Goal: Check status: Check status

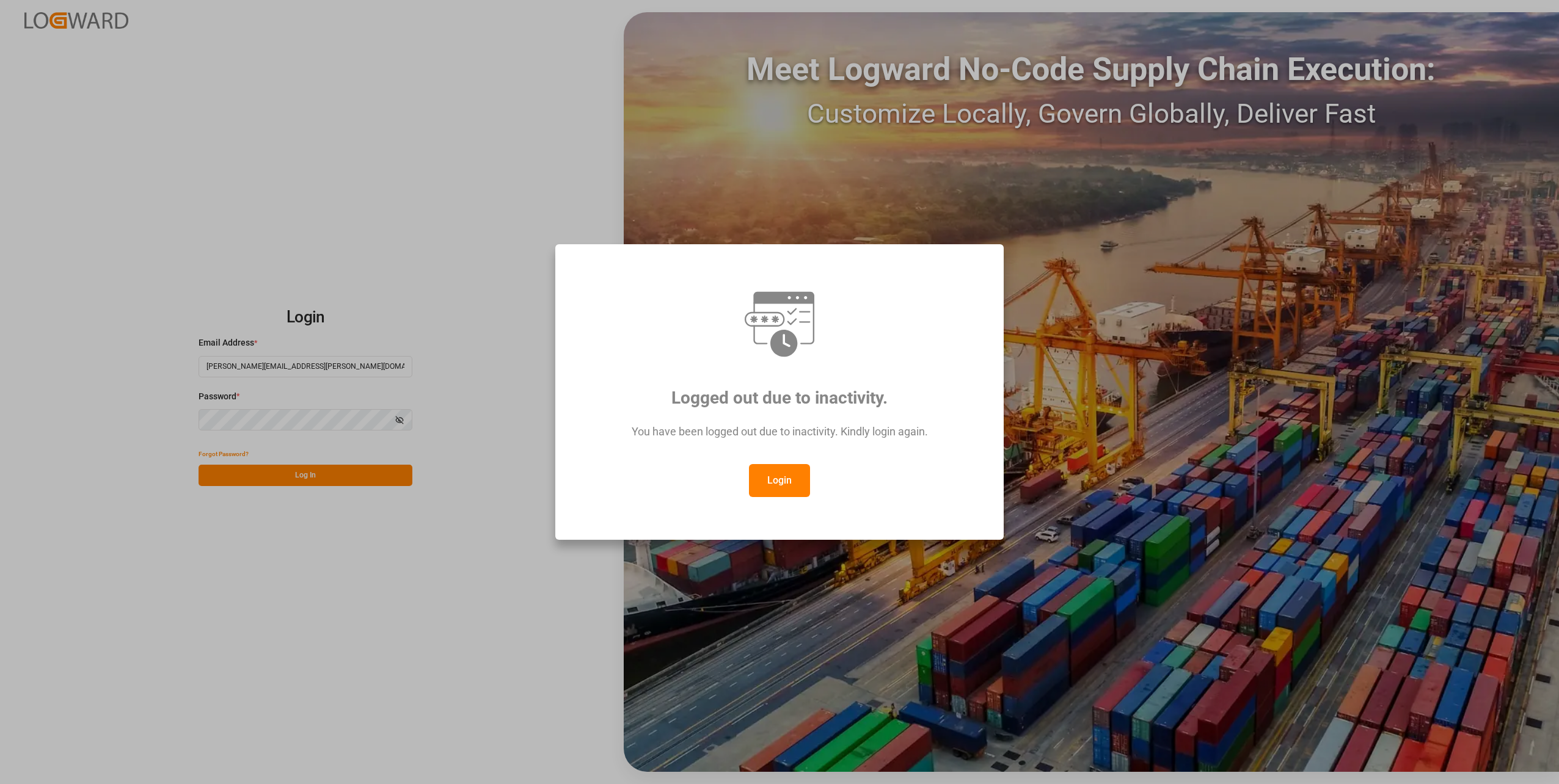
click at [792, 483] on button "Login" at bounding box center [779, 481] width 61 height 33
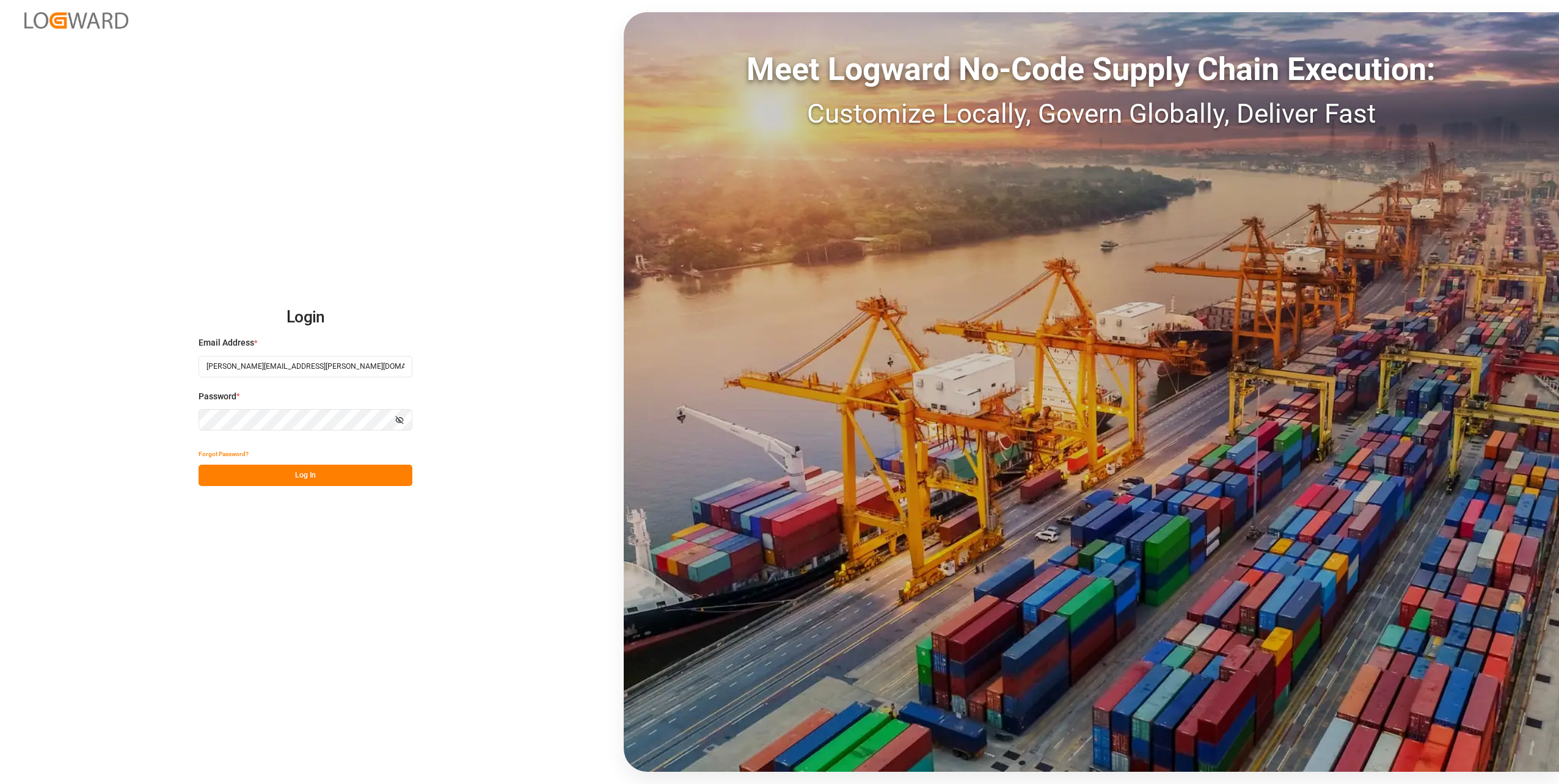
click at [321, 469] on button "Log In" at bounding box center [305, 475] width 214 height 21
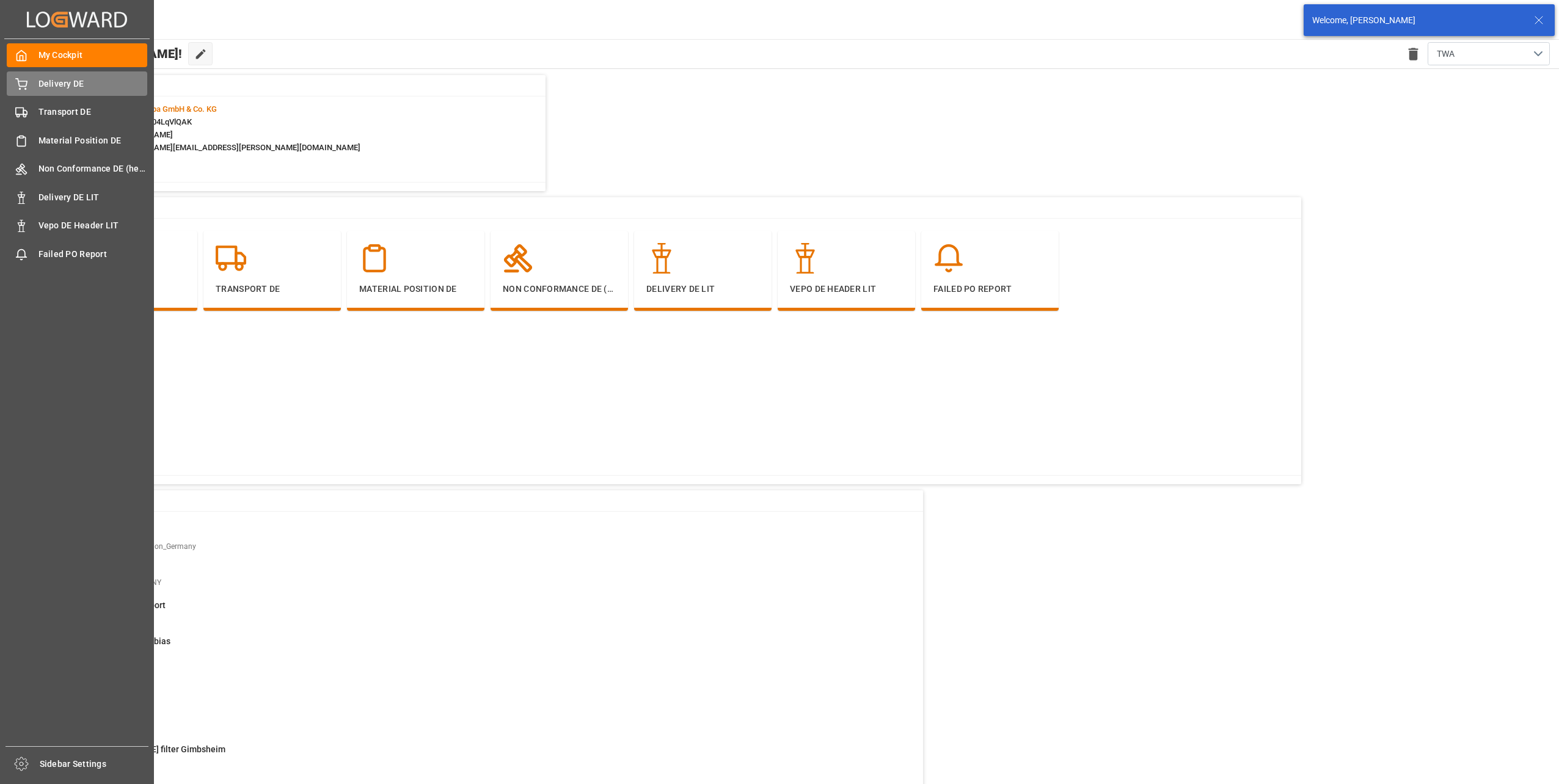
click at [65, 83] on span "Delivery DE" at bounding box center [93, 83] width 109 height 13
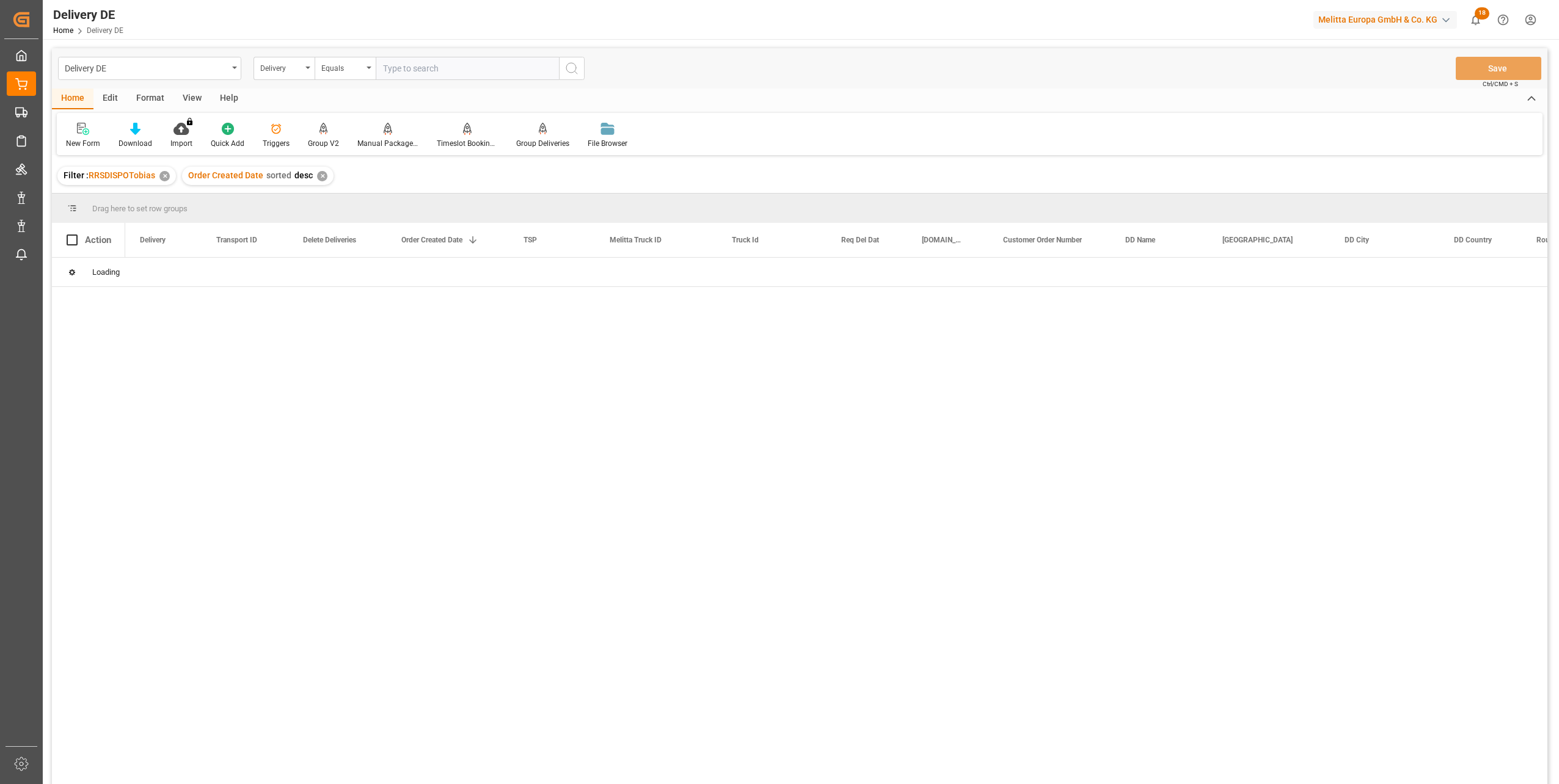
click at [453, 71] on input "text" at bounding box center [467, 68] width 184 height 23
type input "92554629"
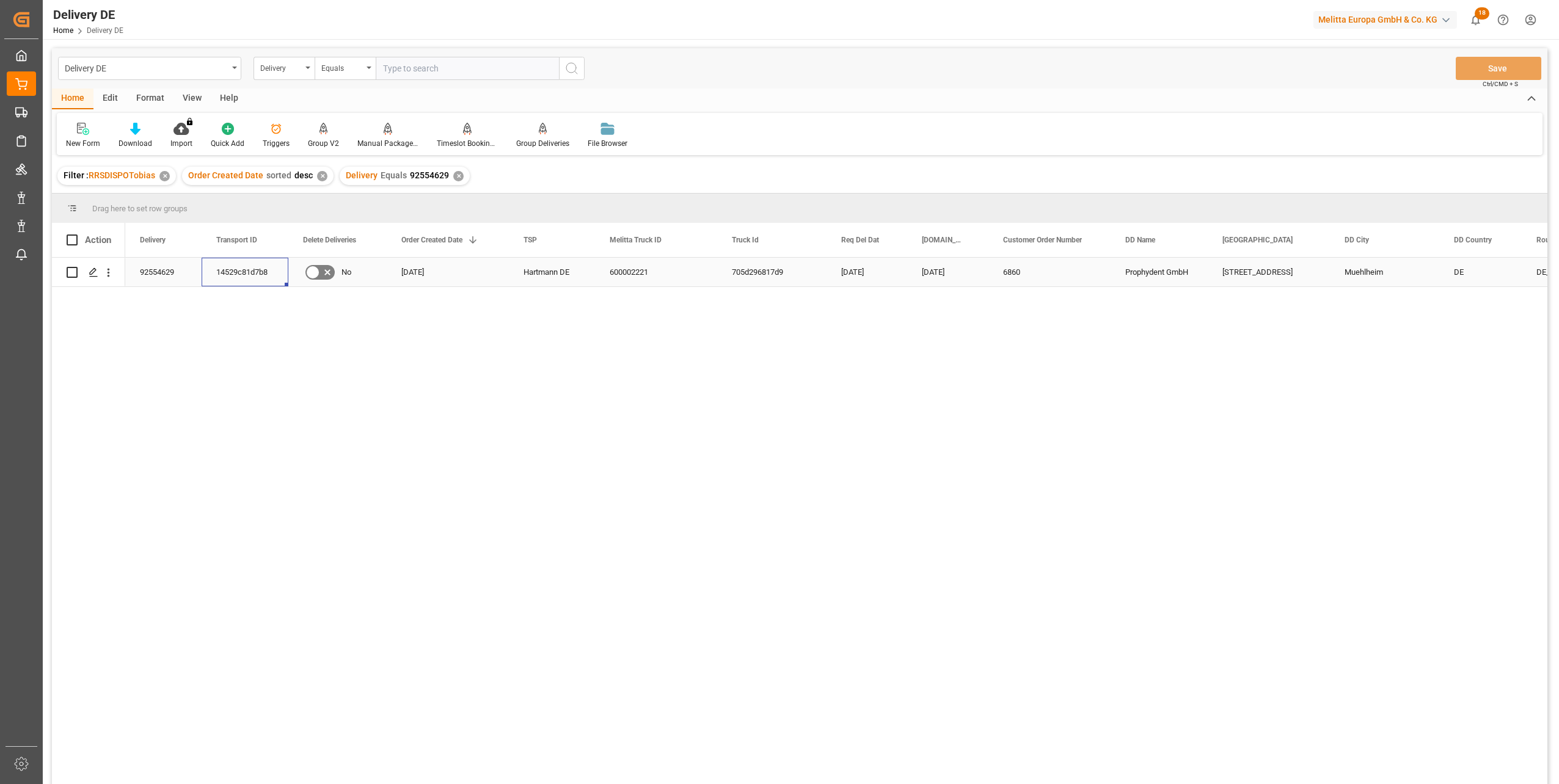
click at [252, 270] on div "14529c81d7b8" at bounding box center [244, 271] width 87 height 28
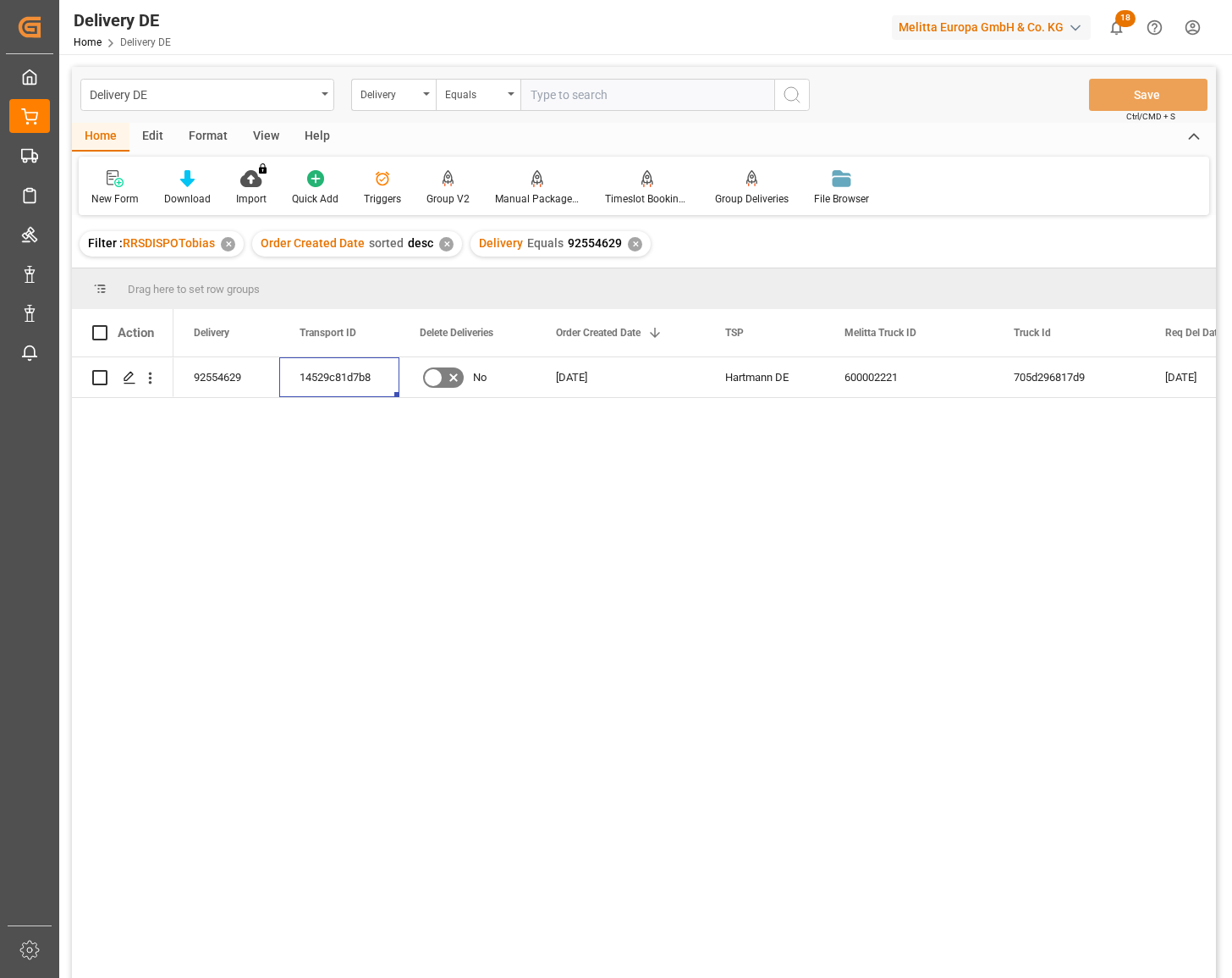
click at [569, 96] on input "text" at bounding box center [647, 95] width 254 height 32
paste input "92554690"
type input "92554690"
click at [786, 103] on icon "search button" at bounding box center [792, 95] width 20 height 20
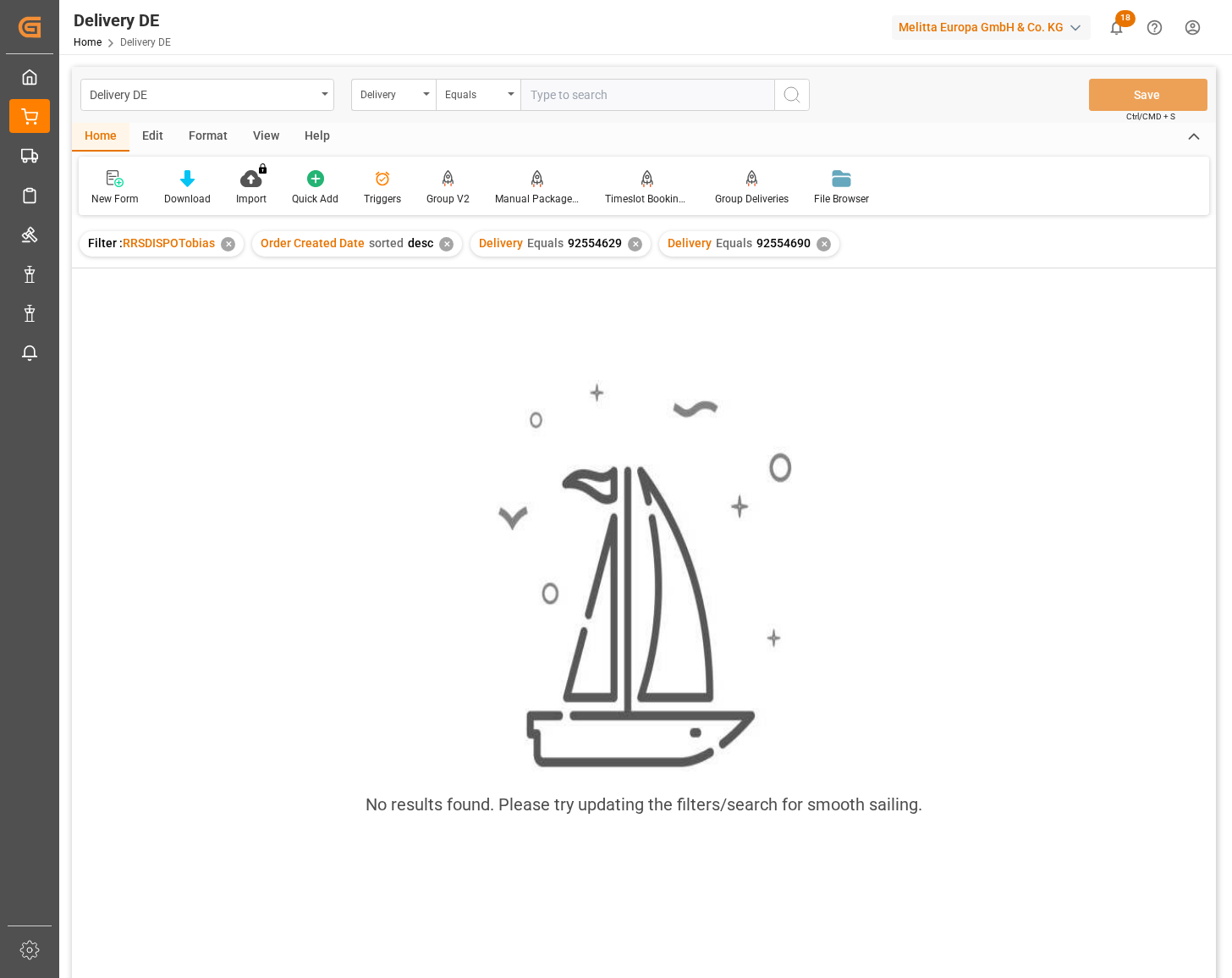
click at [628, 241] on div "✕" at bounding box center [635, 244] width 15 height 15
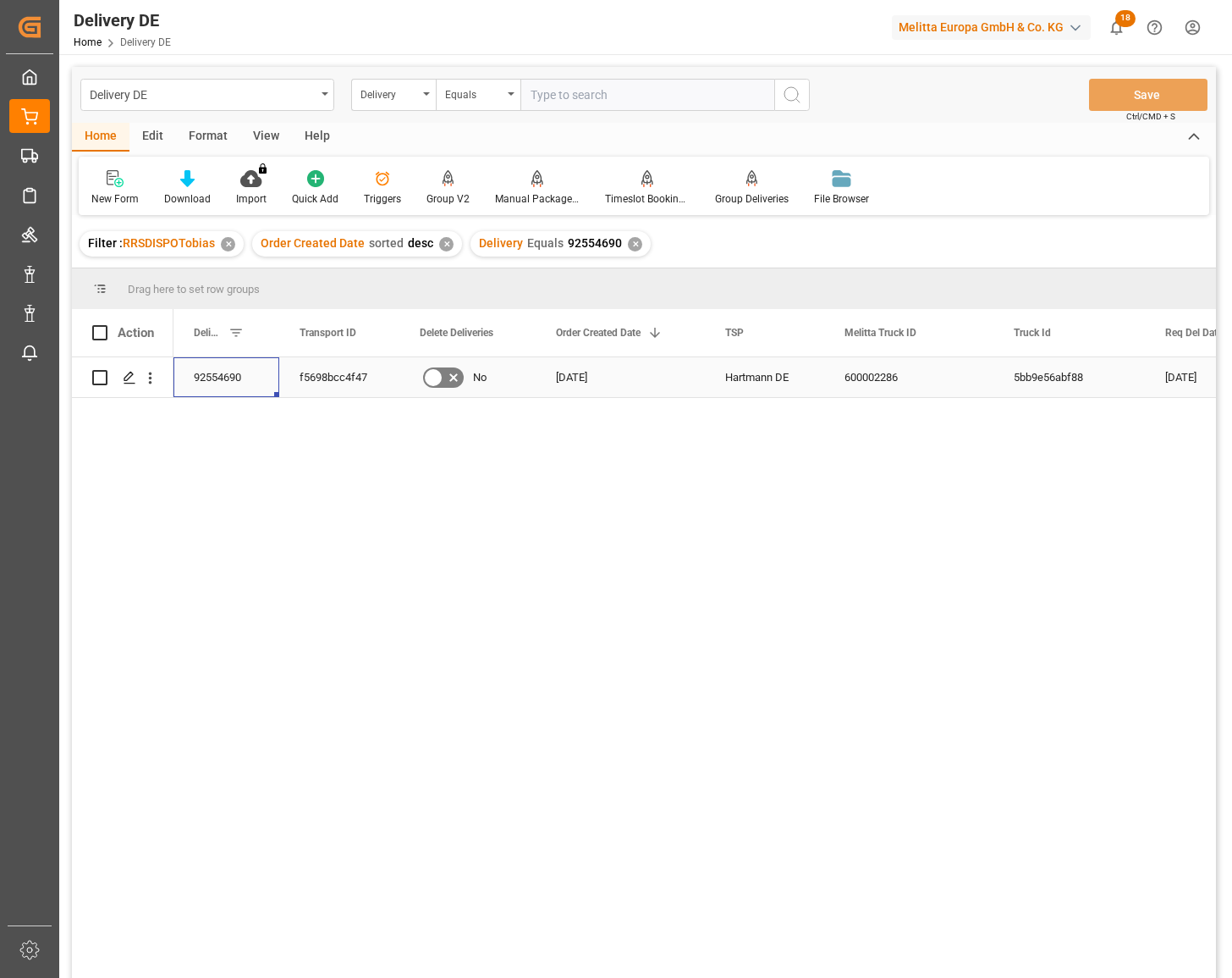
click at [209, 386] on div "92554690" at bounding box center [226, 377] width 106 height 39
click at [305, 375] on div "f5698bcc4f47" at bounding box center [339, 377] width 120 height 39
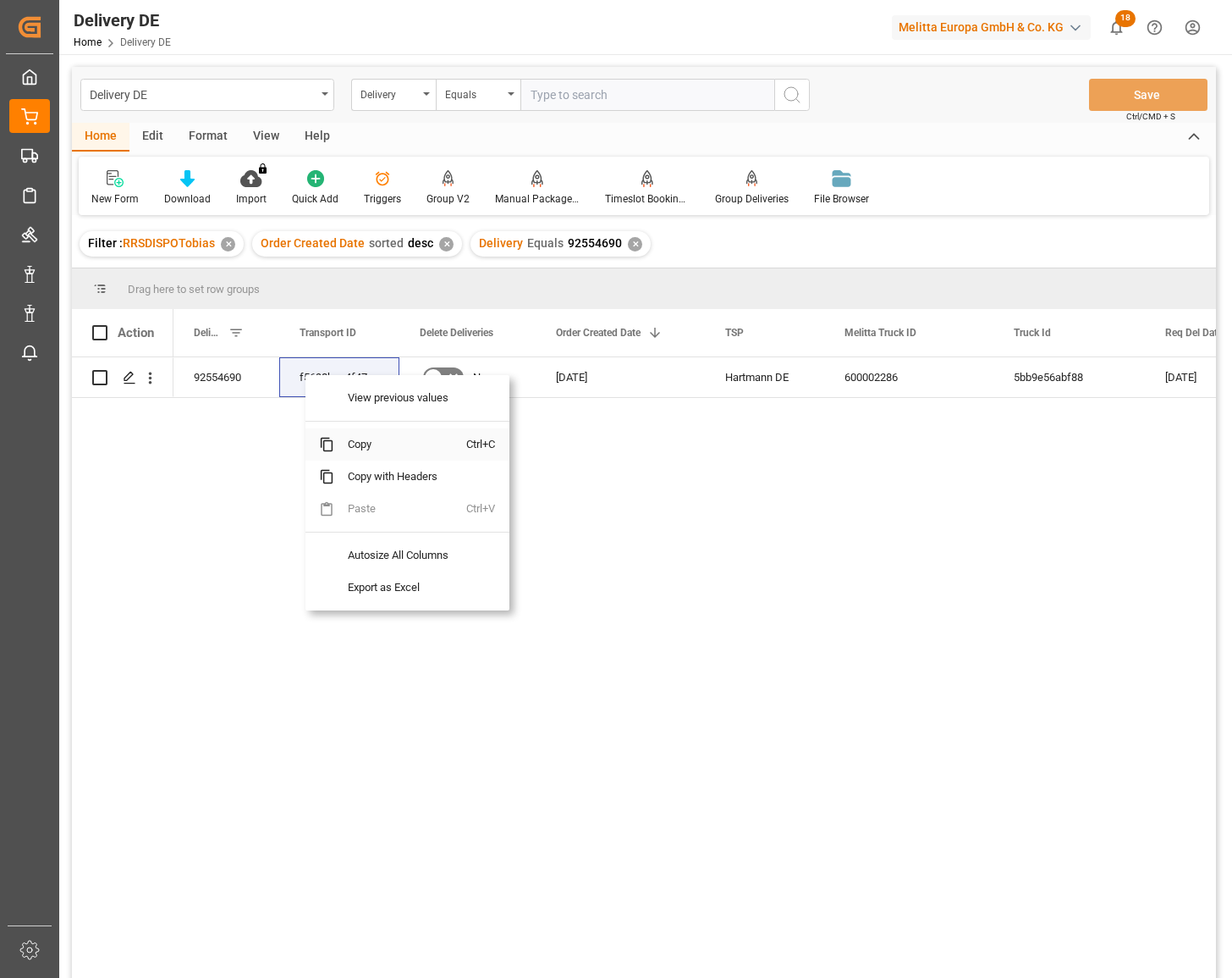
click at [358, 447] on span "Copy" at bounding box center [400, 444] width 132 height 32
